Goal: Task Accomplishment & Management: Use online tool/utility

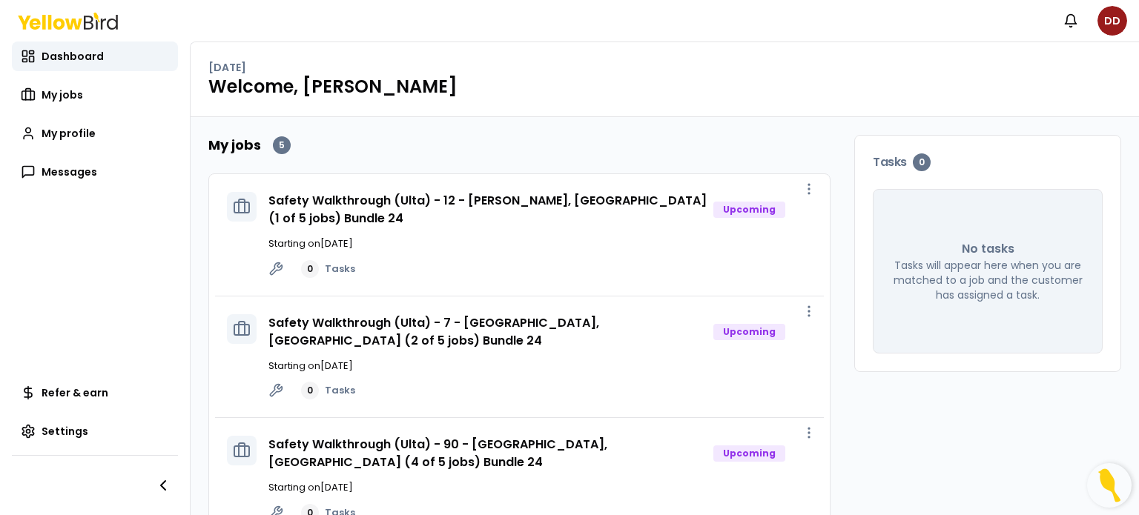
scroll to position [285, 0]
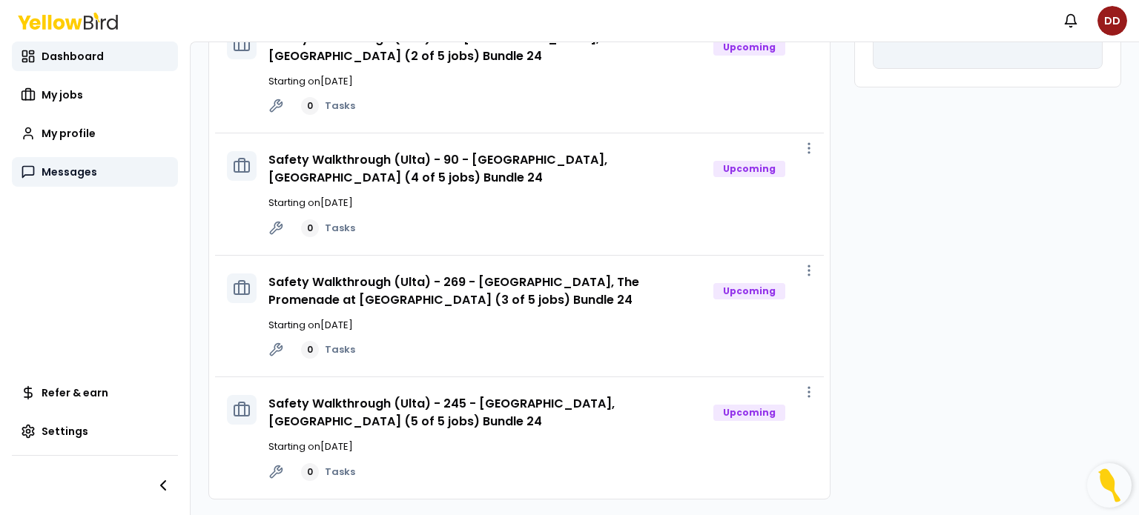
click at [79, 171] on span "Messages" at bounding box center [70, 172] width 56 height 15
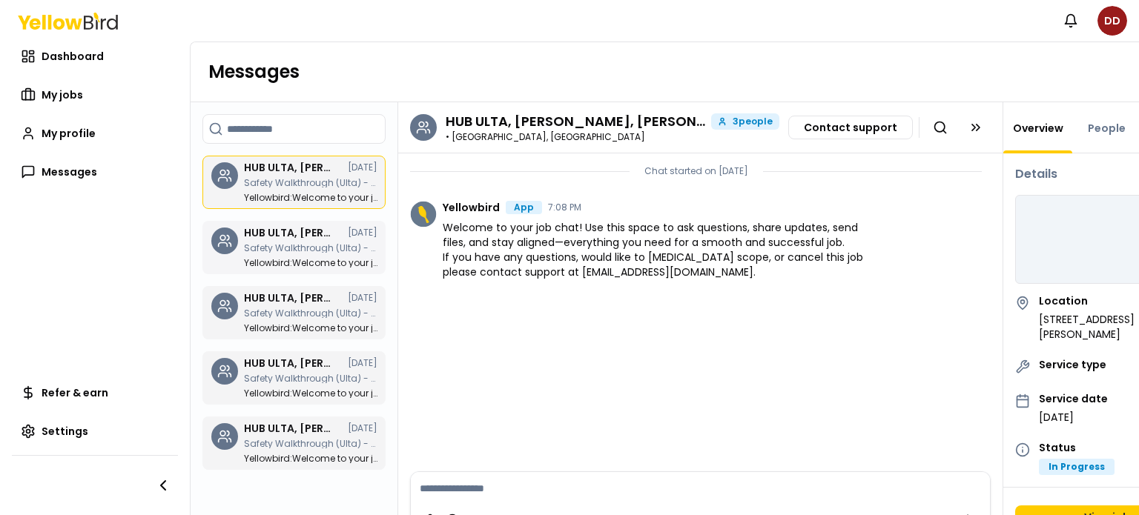
click at [285, 245] on p "Safety Walkthrough (Ulta) - 90 - [GEOGRAPHIC_DATA], [GEOGRAPHIC_DATA] (4 of 5 j…" at bounding box center [310, 248] width 133 height 9
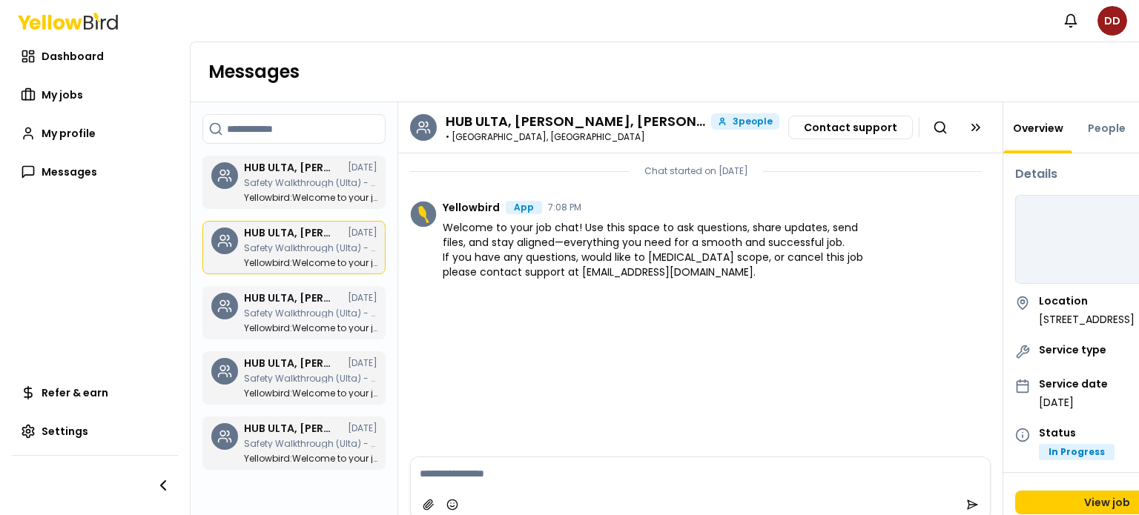
click at [293, 296] on h3 "HUB ULTA, [PERSON_NAME], [PERSON_NAME]" at bounding box center [288, 298] width 89 height 10
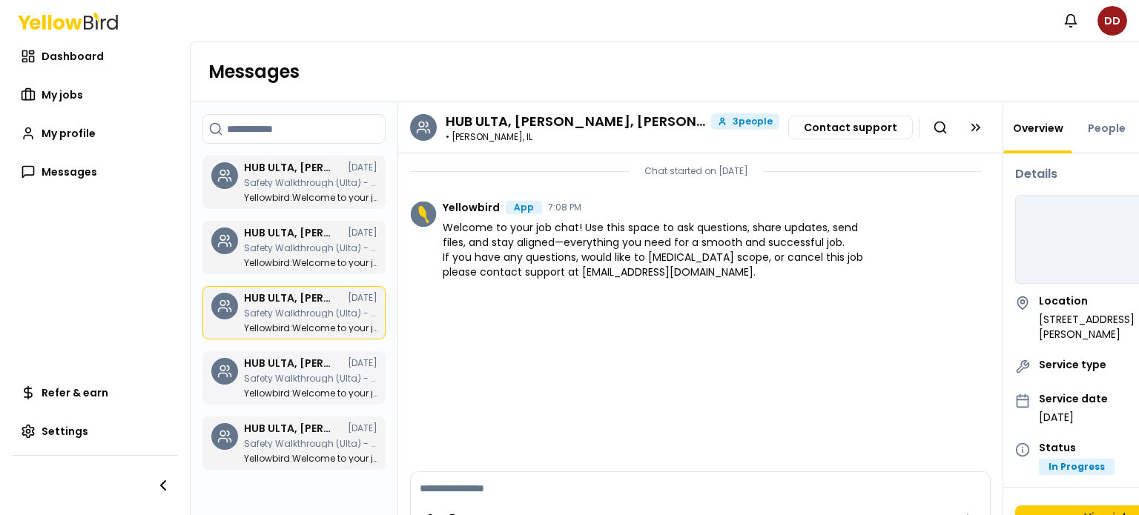
drag, startPoint x: 300, startPoint y: 358, endPoint x: 267, endPoint y: 392, distance: 47.2
click at [267, 392] on p "Yellowbird : Welcome to your job chat! Use this space to ask questions, share u…" at bounding box center [310, 393] width 133 height 9
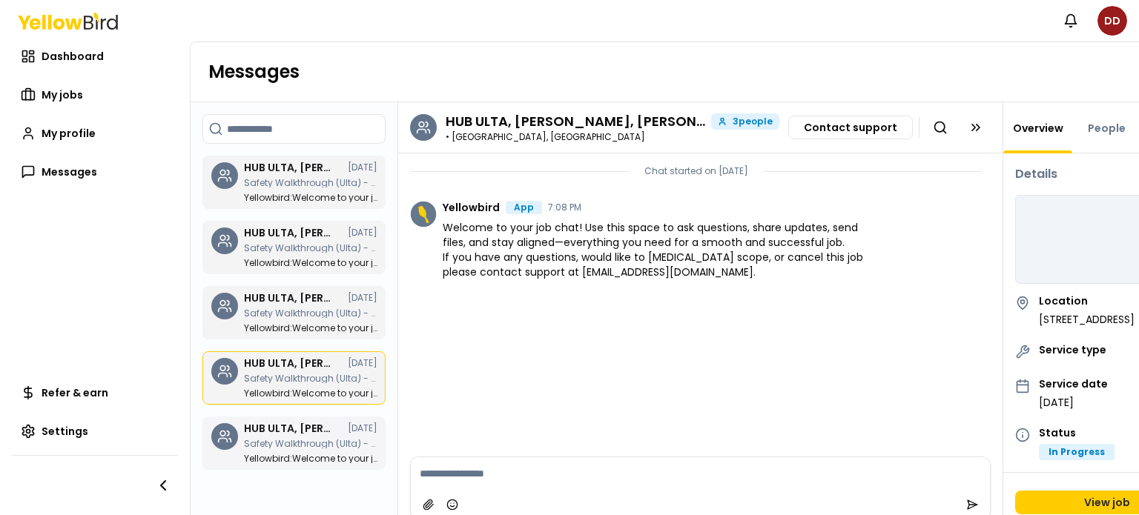
click at [280, 434] on div "HUB ULTA, [PERSON_NAME], [PERSON_NAME] [DATE] Safety Walkthrough (Ulta) - 245 -…" at bounding box center [310, 443] width 133 height 40
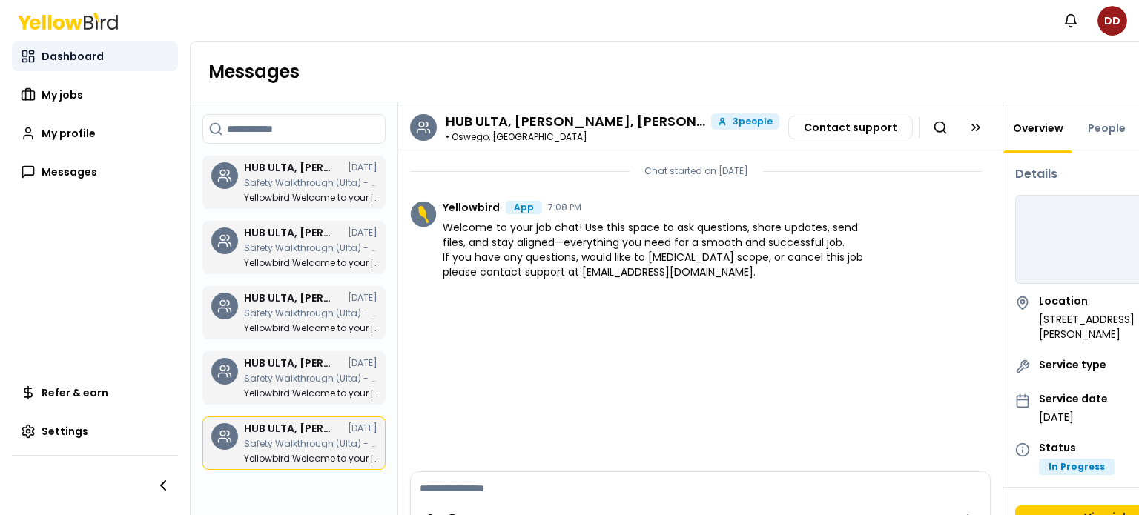
drag, startPoint x: 52, startPoint y: 57, endPoint x: 35, endPoint y: 59, distance: 17.1
click at [52, 57] on span "Dashboard" at bounding box center [73, 56] width 62 height 15
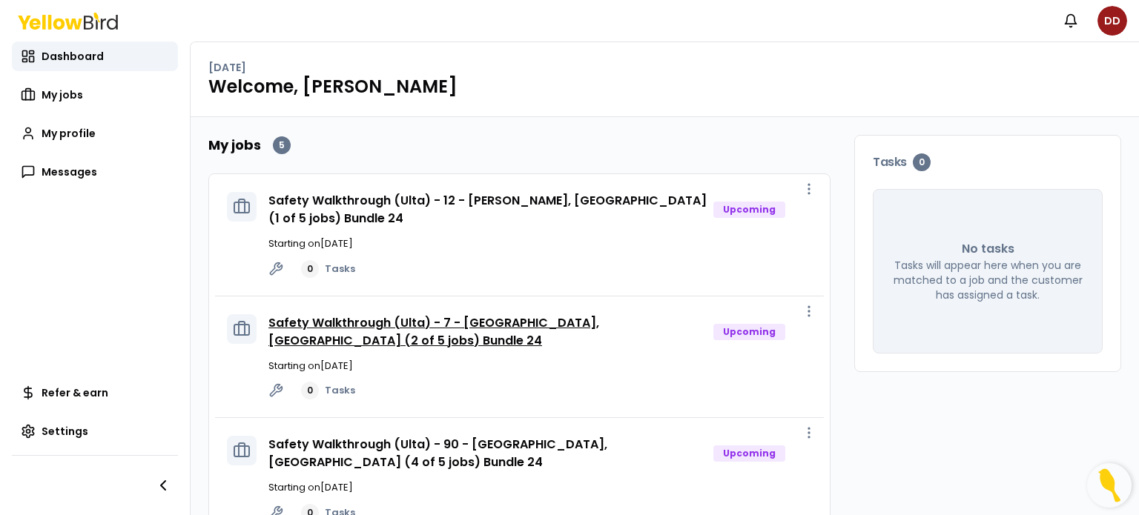
click at [350, 320] on link "Safety Walkthrough (Ulta) - 7 - [GEOGRAPHIC_DATA], [GEOGRAPHIC_DATA] (2 of 5 jo…" at bounding box center [433, 331] width 331 height 35
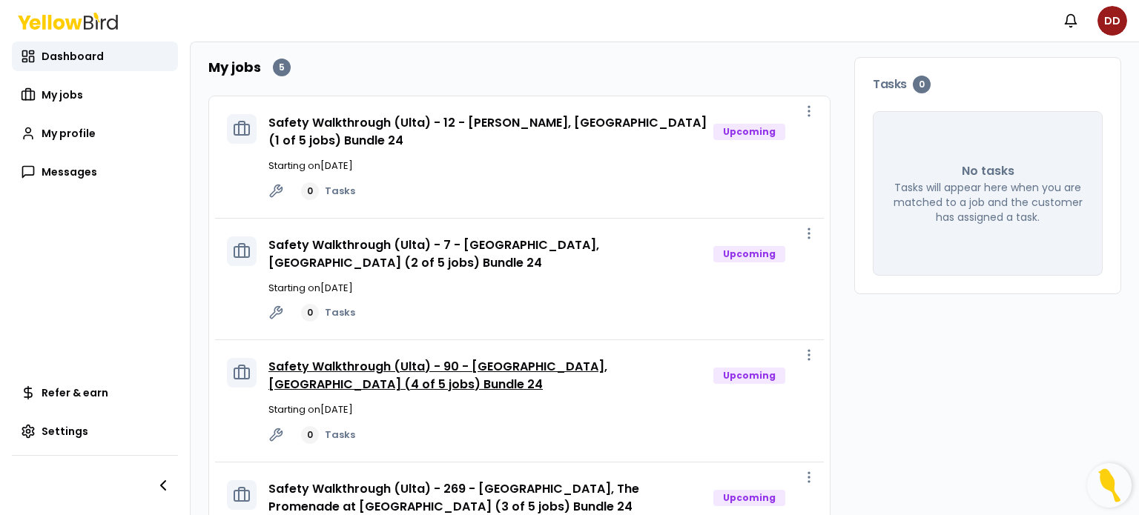
scroll to position [102, 0]
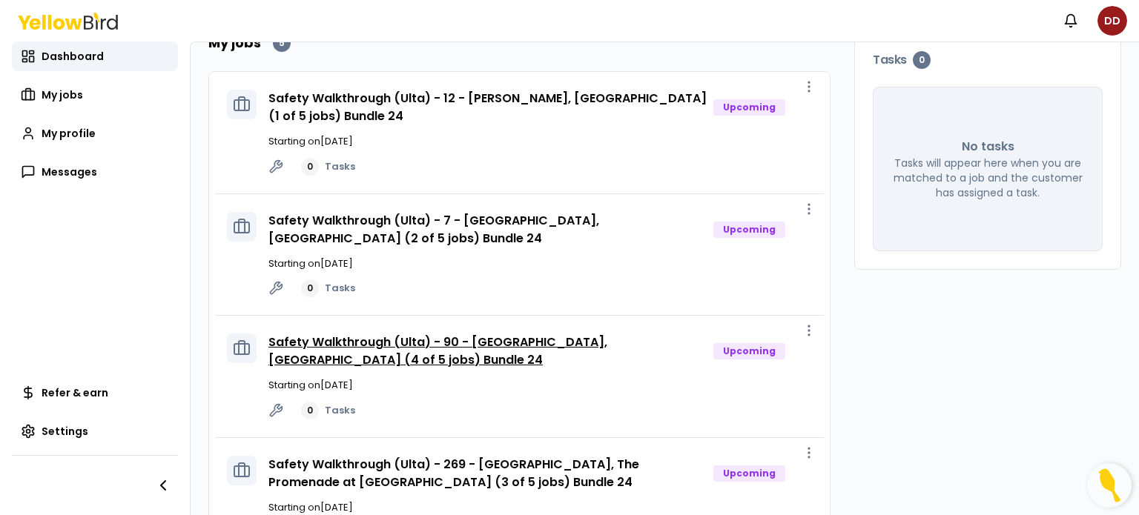
click at [440, 337] on link "Safety Walkthrough (Ulta) - 90 - [GEOGRAPHIC_DATA], [GEOGRAPHIC_DATA] (4 of 5 j…" at bounding box center [437, 351] width 339 height 35
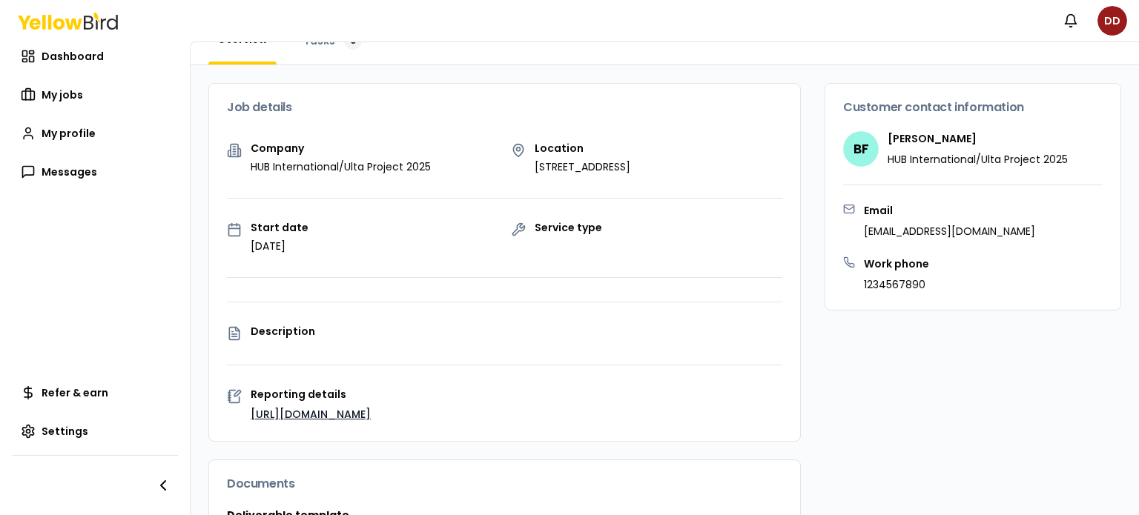
scroll to position [85, 0]
click at [50, 92] on span "My jobs" at bounding box center [63, 94] width 42 height 15
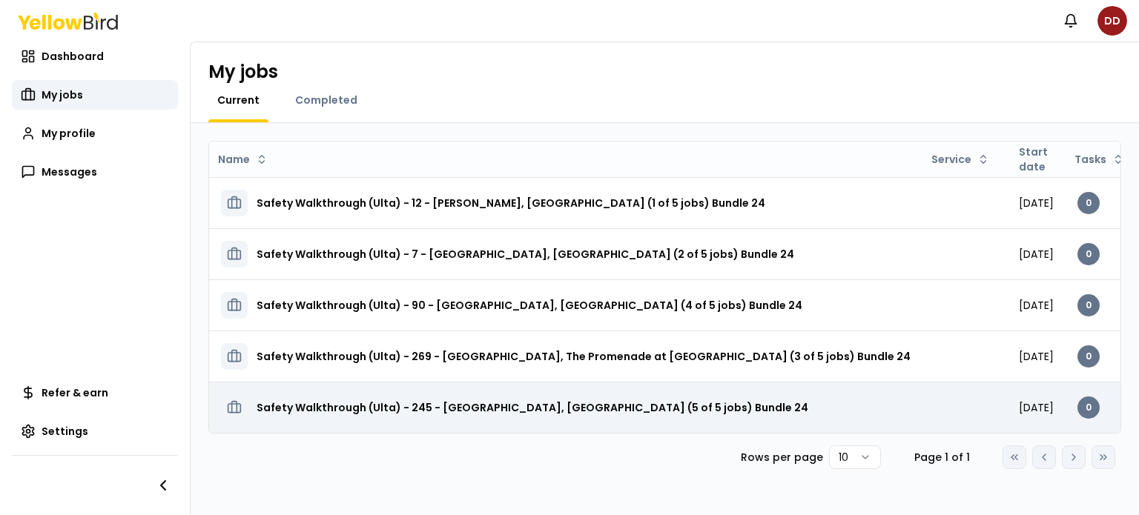
click at [495, 403] on h3 "Safety Walkthrough (Ulta) - 245 - [GEOGRAPHIC_DATA], [GEOGRAPHIC_DATA] (5 of 5 …" at bounding box center [533, 407] width 552 height 27
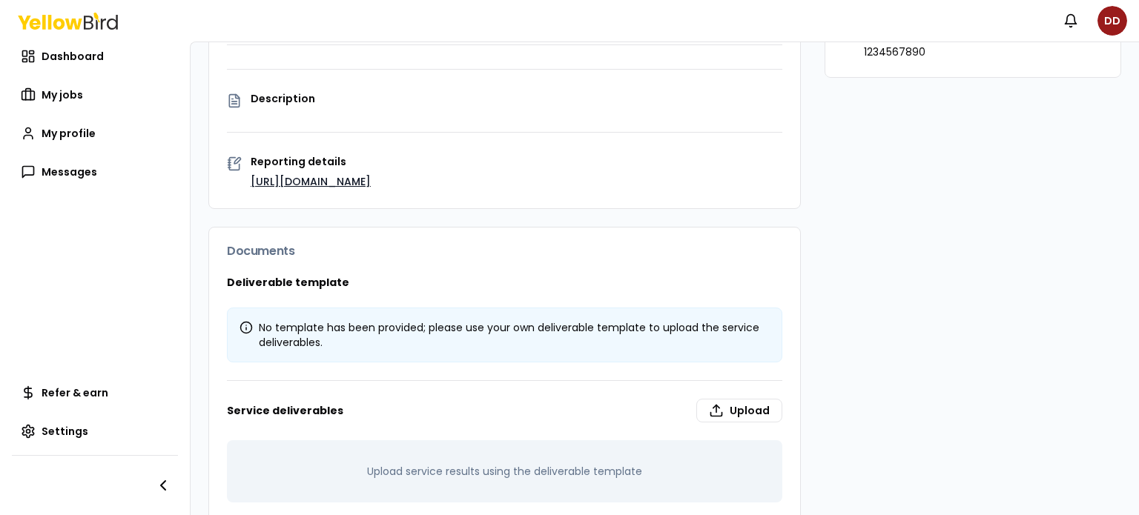
scroll to position [309, 0]
